Goal: Task Accomplishment & Management: Manage account settings

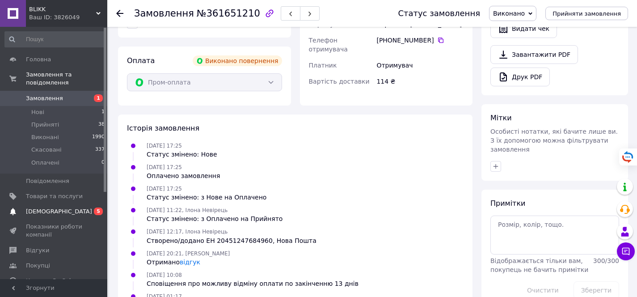
scroll to position [77, 0]
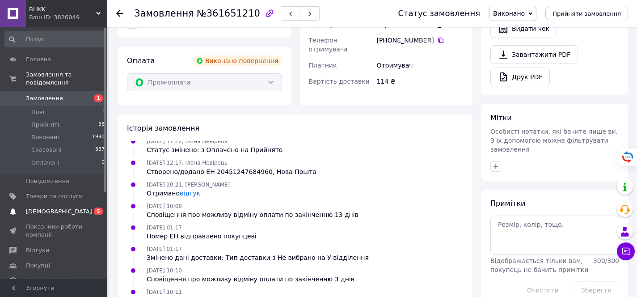
click at [56, 211] on span "[DEMOGRAPHIC_DATA]" at bounding box center [59, 211] width 66 height 8
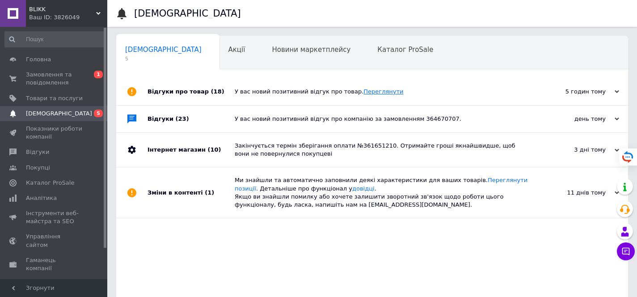
click at [368, 90] on link "Переглянути" at bounding box center [383, 91] width 40 height 7
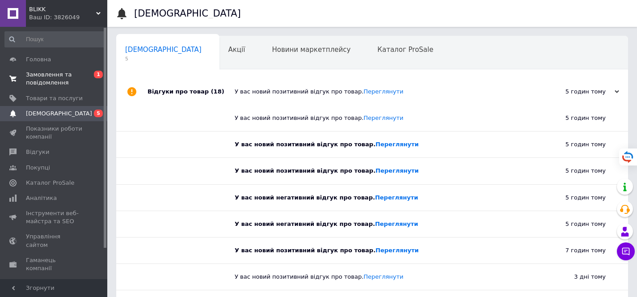
click at [57, 78] on span "Замовлення та повідомлення" at bounding box center [54, 79] width 57 height 16
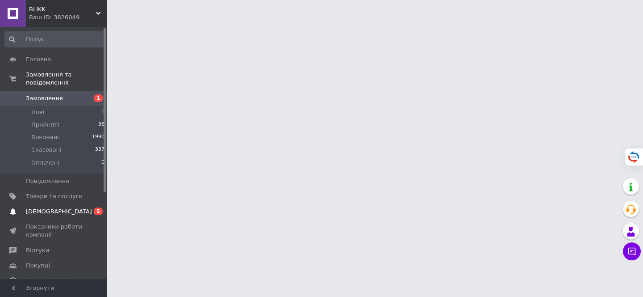
click at [63, 211] on span "[DEMOGRAPHIC_DATA]" at bounding box center [54, 211] width 57 height 8
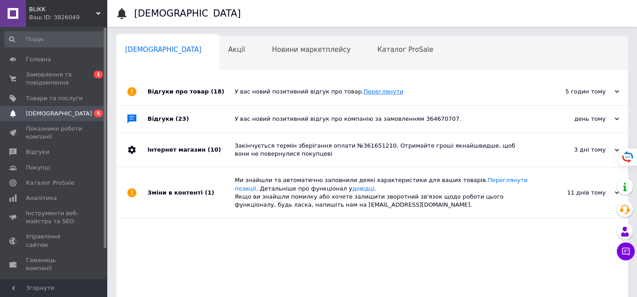
click at [376, 90] on link "Переглянути" at bounding box center [383, 91] width 40 height 7
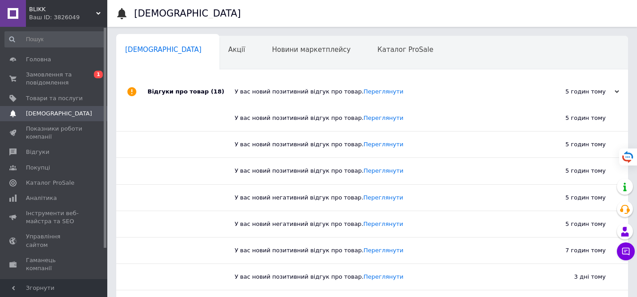
scroll to position [7, 0]
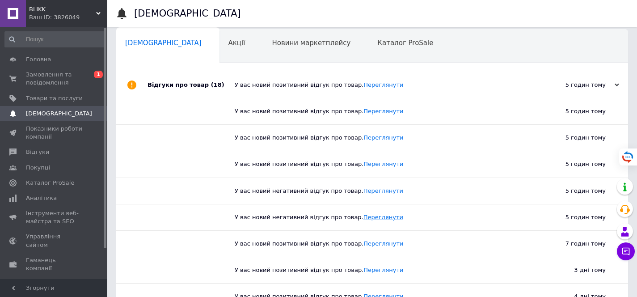
click at [372, 214] on link "Переглянути" at bounding box center [383, 217] width 40 height 7
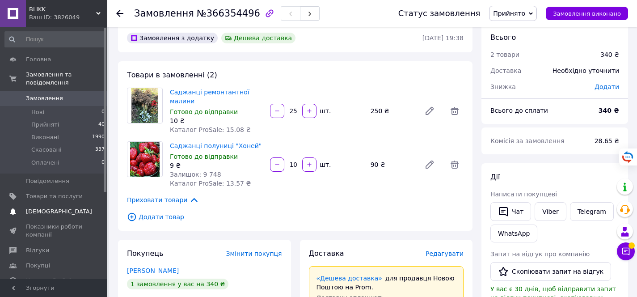
scroll to position [133, 0]
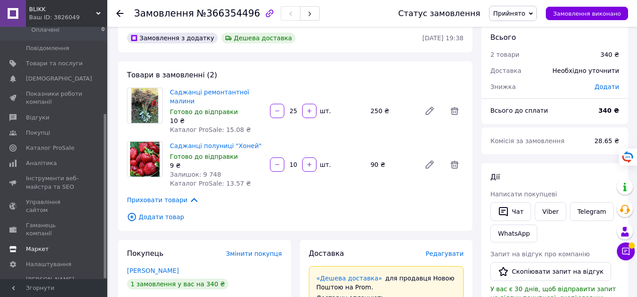
click at [45, 245] on span "Маркет" at bounding box center [37, 249] width 23 height 8
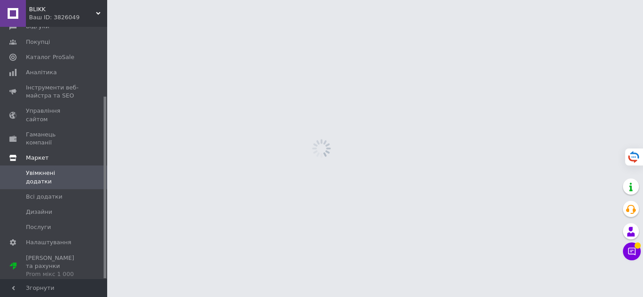
scroll to position [96, 0]
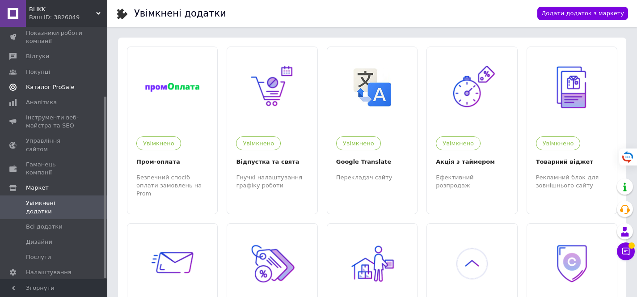
click at [43, 83] on span "Каталог ProSale" at bounding box center [50, 87] width 48 height 8
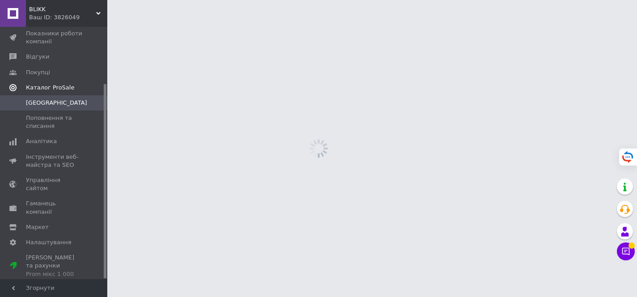
scroll to position [73, 0]
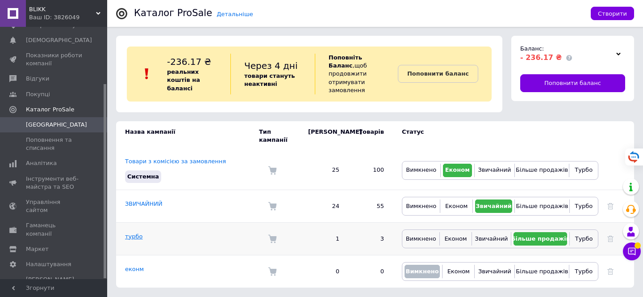
click at [131, 233] on link "турбо" at bounding box center [134, 236] width 18 height 7
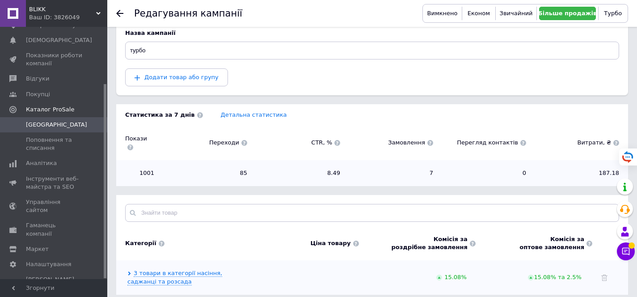
scroll to position [118, 0]
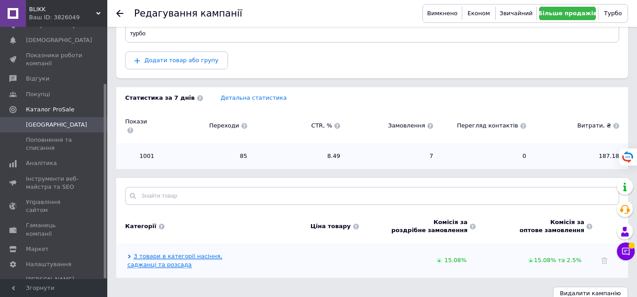
click at [170, 252] on link "3 товари в категорії насіння, саджанці та розсада" at bounding box center [174, 259] width 95 height 15
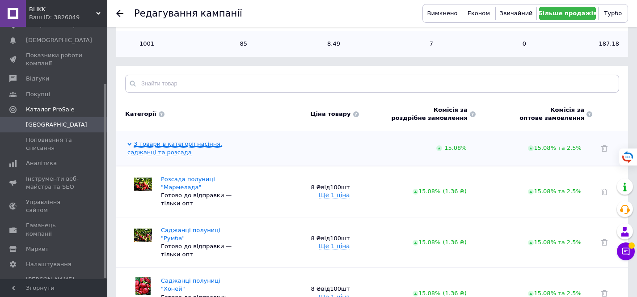
scroll to position [2, 0]
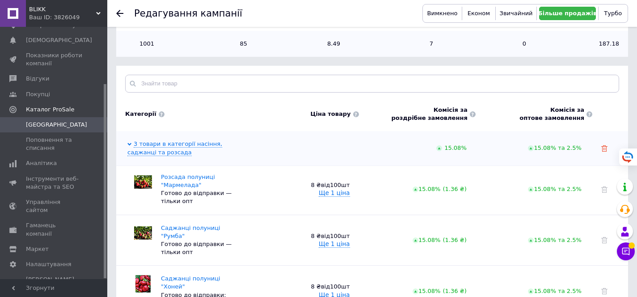
click at [605, 145] on icon at bounding box center [604, 148] width 6 height 6
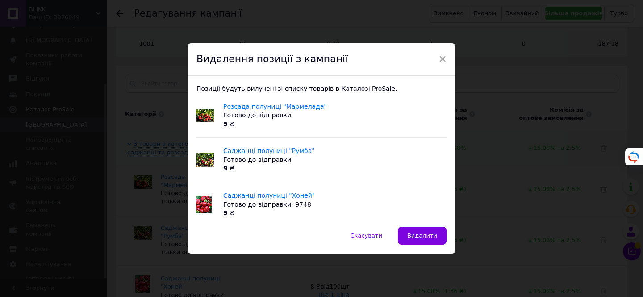
click at [416, 226] on div "Позиції будуть вилучені зі списку товарів в Каталозі ProSale. Розсада полуниці …" at bounding box center [322, 151] width 268 height 151
click at [368, 228] on button "Скасувати" at bounding box center [366, 236] width 50 height 18
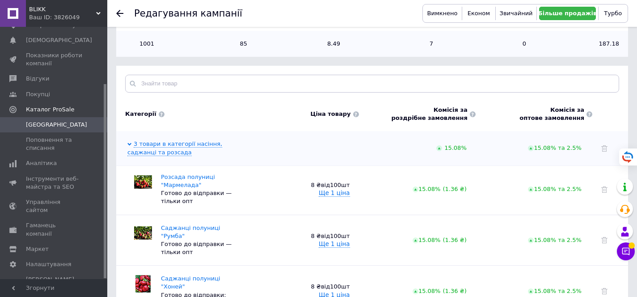
click at [122, 3] on div at bounding box center [125, 13] width 18 height 27
click at [124, 9] on div at bounding box center [125, 13] width 18 height 27
click at [122, 16] on icon at bounding box center [119, 13] width 7 height 7
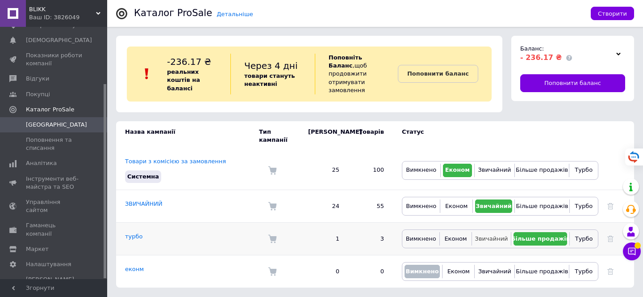
click at [502, 235] on span "Звичайний" at bounding box center [491, 238] width 33 height 7
click at [143, 200] on link "ЗВИЧАЙНИЙ" at bounding box center [144, 203] width 38 height 7
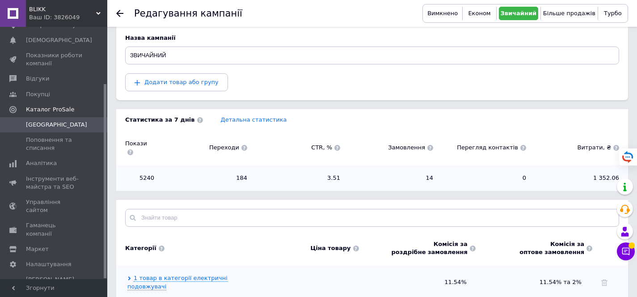
scroll to position [97, 0]
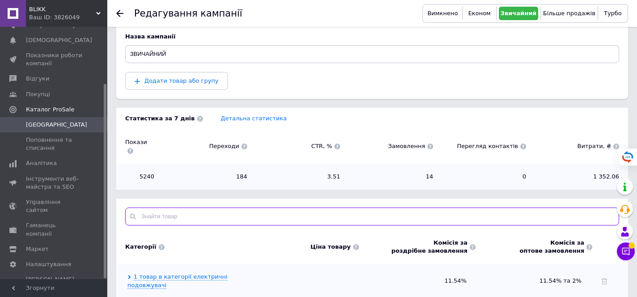
click at [165, 207] on input "text" at bounding box center [372, 216] width 494 height 18
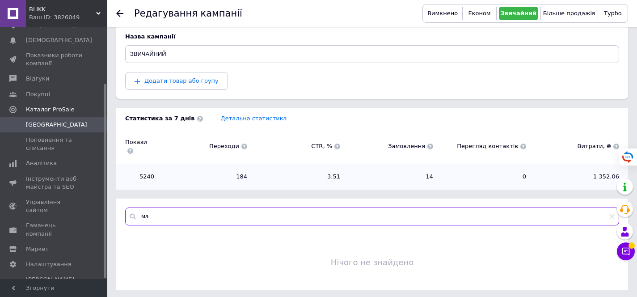
type input "м"
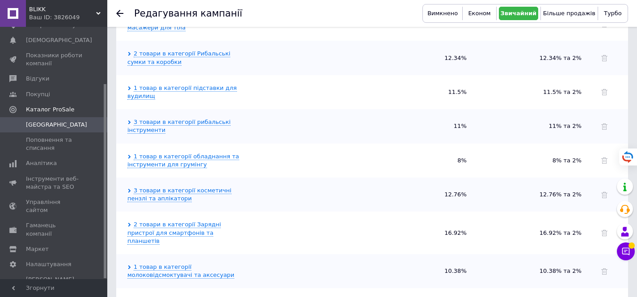
scroll to position [738, 0]
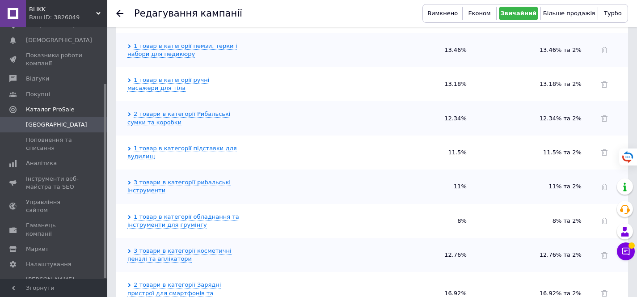
click at [122, 13] on icon at bounding box center [119, 13] width 7 height 7
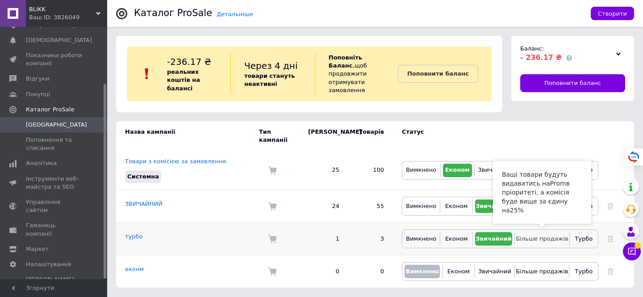
click at [556, 235] on span "Більше продажів" at bounding box center [542, 238] width 52 height 7
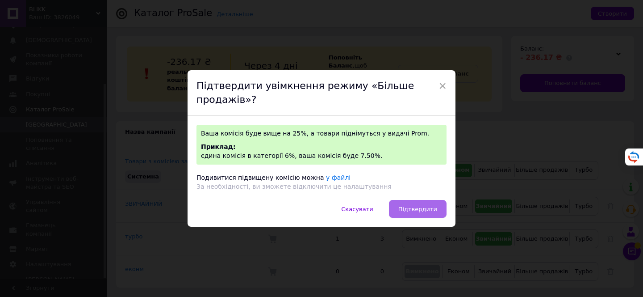
click at [431, 207] on span "Підтвердити" at bounding box center [418, 209] width 39 height 7
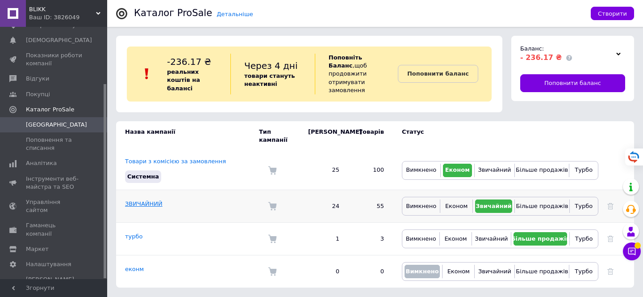
click at [150, 200] on link "ЗВИЧАЙНИЙ" at bounding box center [144, 203] width 38 height 7
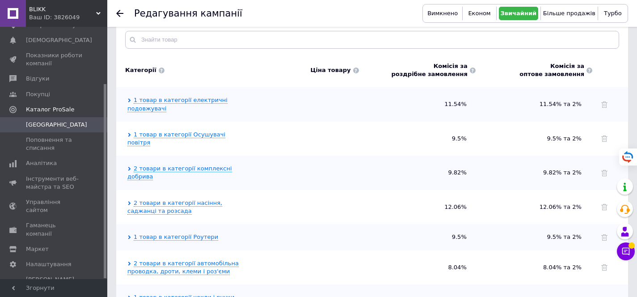
scroll to position [274, 0]
click at [172, 199] on link "2 товари в категорії насіння, саджанці та розсада" at bounding box center [174, 206] width 95 height 15
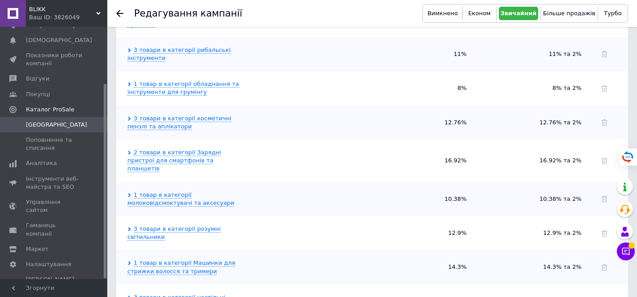
scroll to position [974, 0]
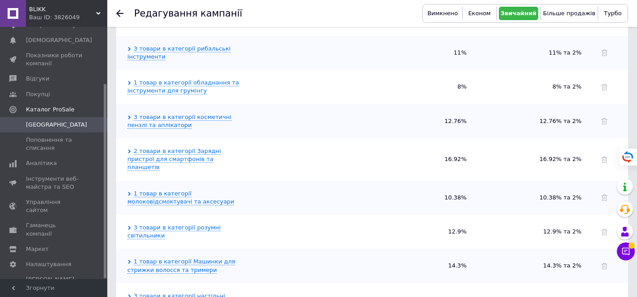
click at [116, 12] on icon at bounding box center [119, 13] width 7 height 7
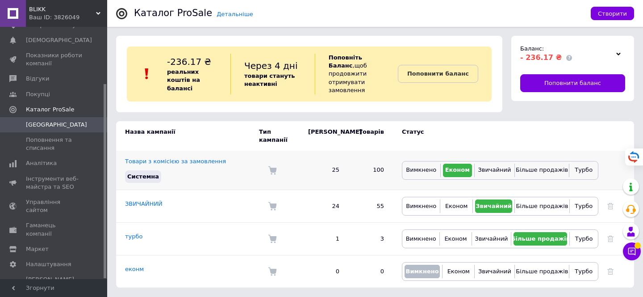
click at [216, 170] on div "Системна" at bounding box center [188, 176] width 130 height 17
click at [636, 249] on button "Чат з покупцем" at bounding box center [632, 251] width 18 height 18
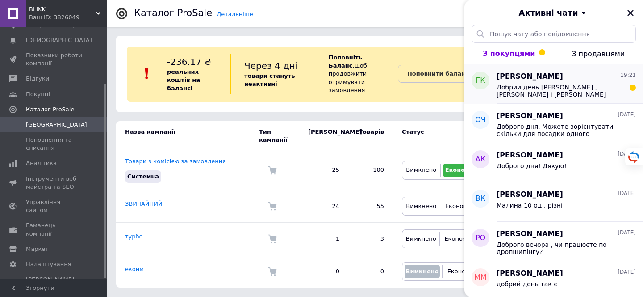
click at [571, 93] on span "Добрий день [PERSON_NAME] ,[PERSON_NAME] і [PERSON_NAME] надіслати будь-який со…" at bounding box center [560, 91] width 127 height 14
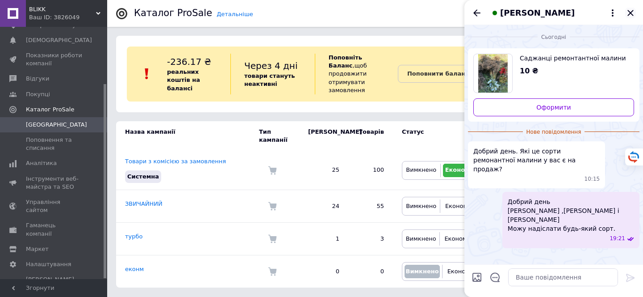
click at [631, 11] on icon "Закрити" at bounding box center [631, 13] width 11 height 11
